Goal: Information Seeking & Learning: Understand process/instructions

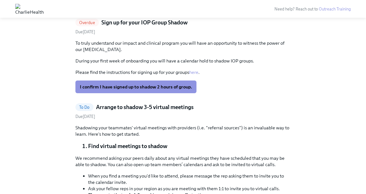
scroll to position [187, 0]
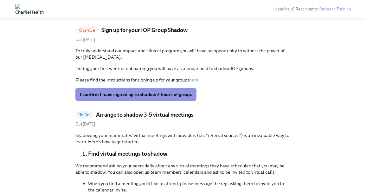
click at [197, 81] on link "here" at bounding box center [193, 80] width 9 height 6
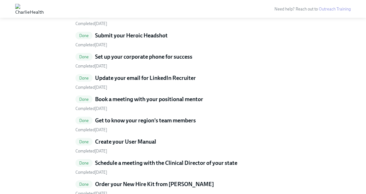
scroll to position [1075, 0]
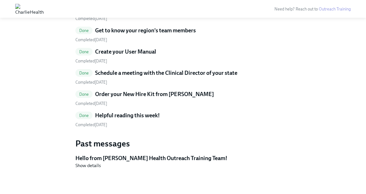
click at [186, 70] on h5 "Schedule a meeting with the Clinical Director of your state" at bounding box center [166, 73] width 142 height 8
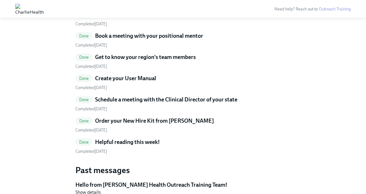
scroll to position [1044, 0]
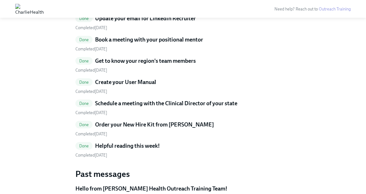
click at [164, 61] on h5 "Get to know your region's team members" at bounding box center [145, 61] width 101 height 8
